Goal: Check status: Check status

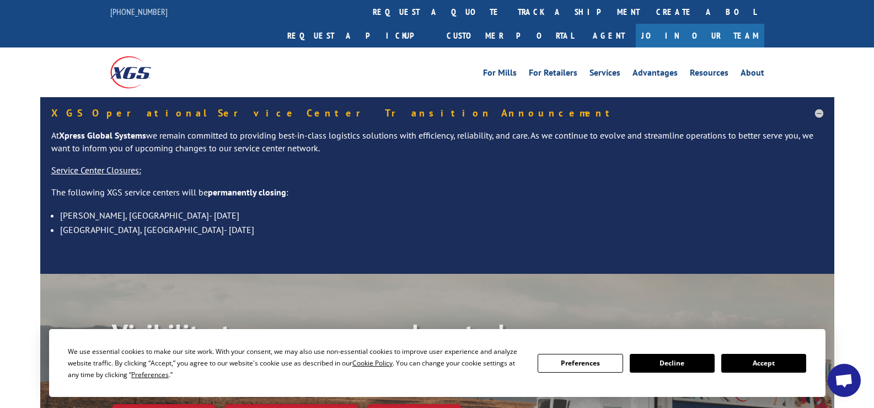
click at [666, 363] on button "Decline" at bounding box center [672, 363] width 85 height 19
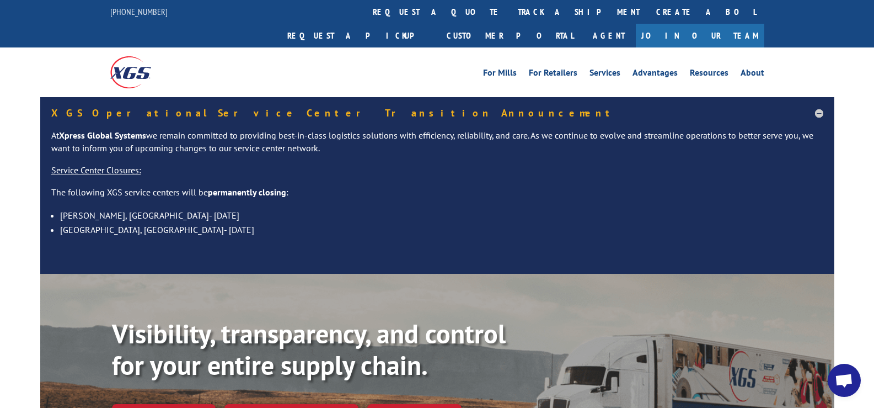
click at [819, 108] on h5 "XGS Operational Service Center Transition Announcement" at bounding box center [437, 113] width 772 height 10
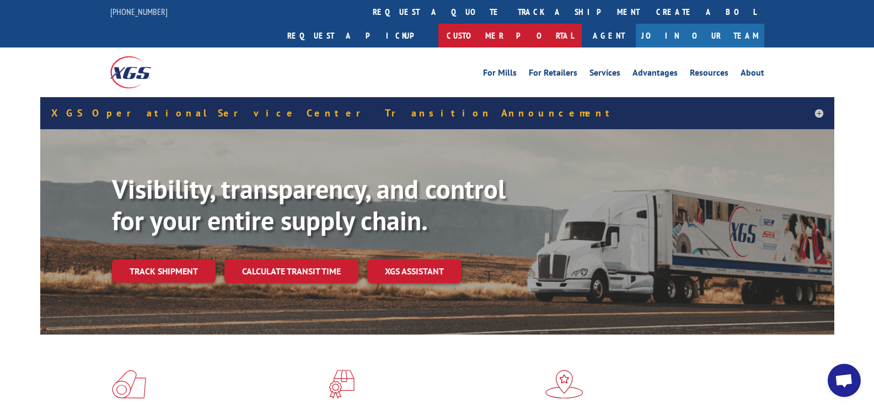
click at [582, 24] on link "Customer Portal" at bounding box center [510, 36] width 143 height 24
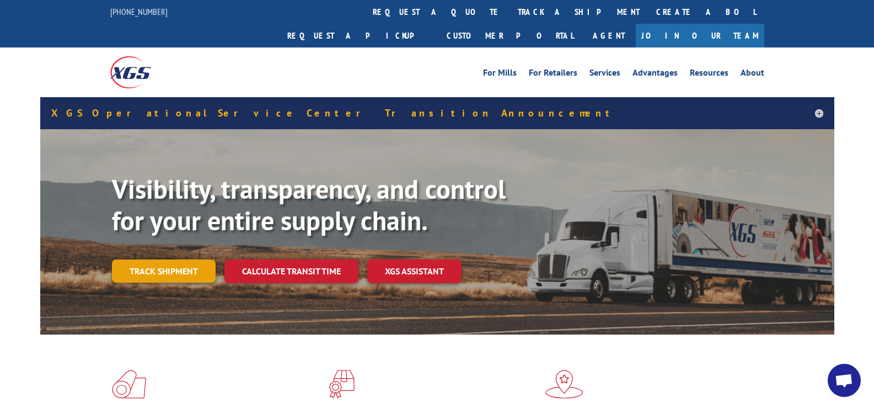
click at [146, 259] on link "Track shipment" at bounding box center [164, 270] width 104 height 23
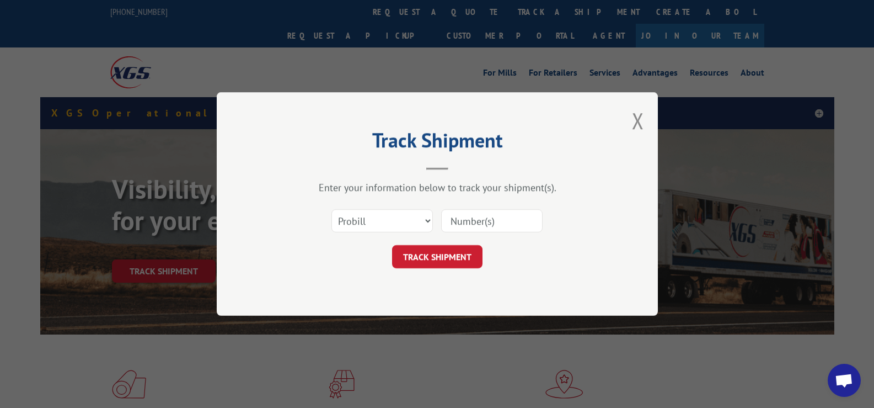
click at [483, 221] on input at bounding box center [492, 220] width 102 height 23
paste input "16934840"
type input "16934840"
click at [450, 253] on button "TRACK SHIPMENT" at bounding box center [437, 256] width 90 height 23
